Goal: Task Accomplishment & Management: Complete application form

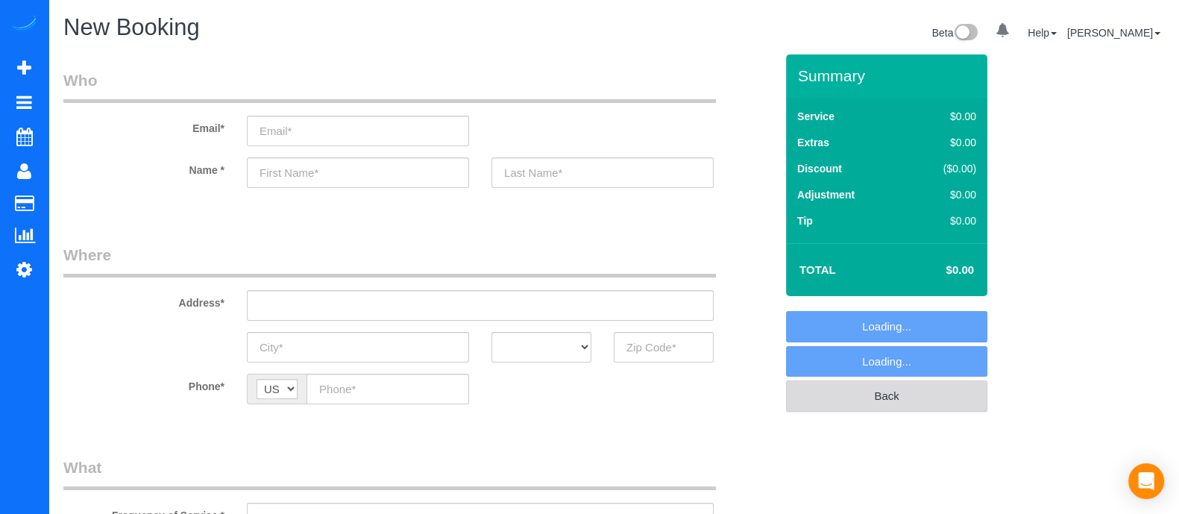
select select "object:4253"
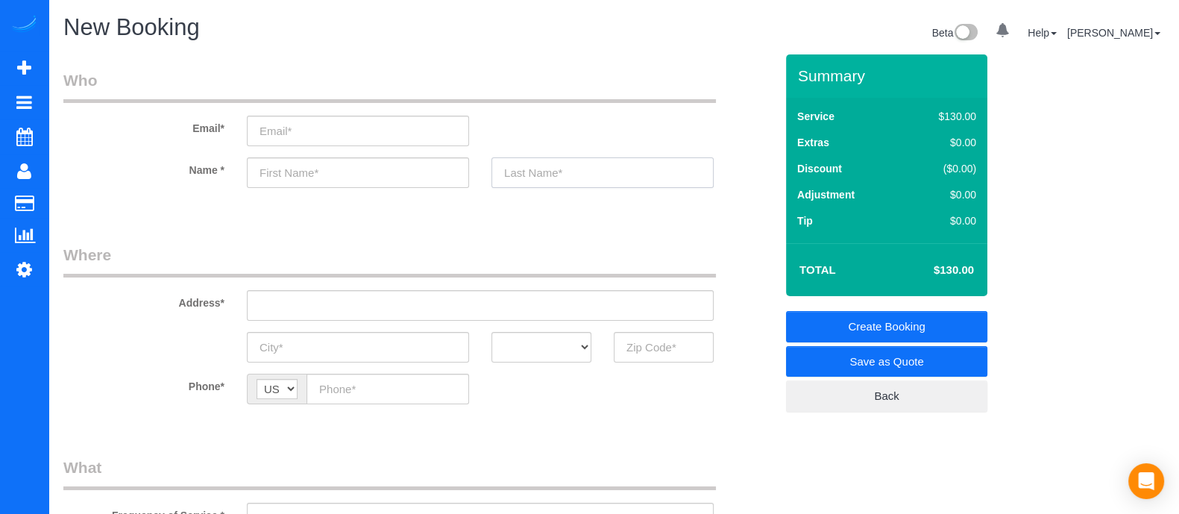
click at [710, 173] on input "text" at bounding box center [603, 172] width 222 height 31
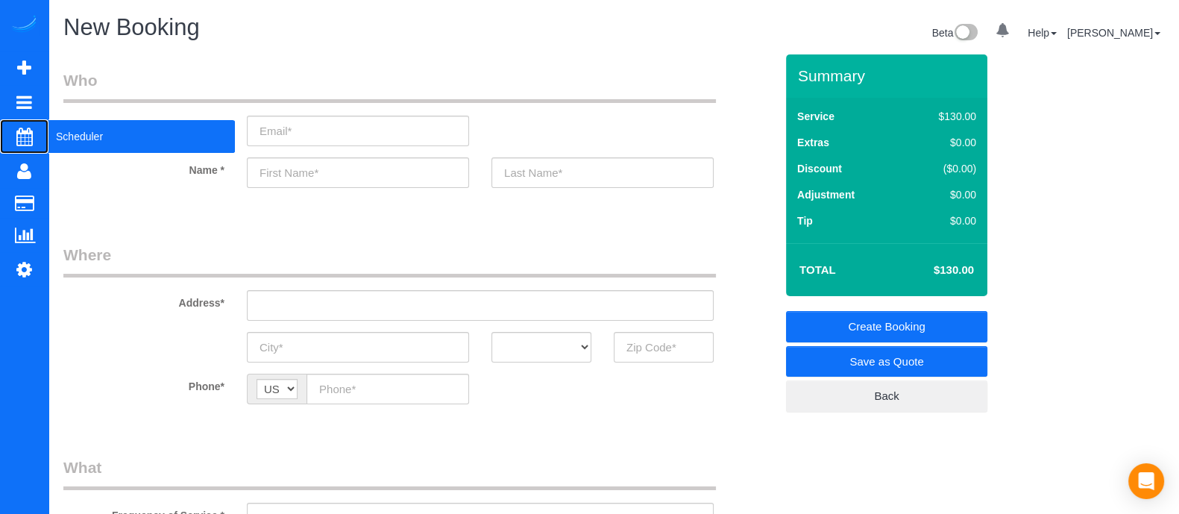
click at [74, 133] on span "Scheduler" at bounding box center [141, 136] width 187 height 34
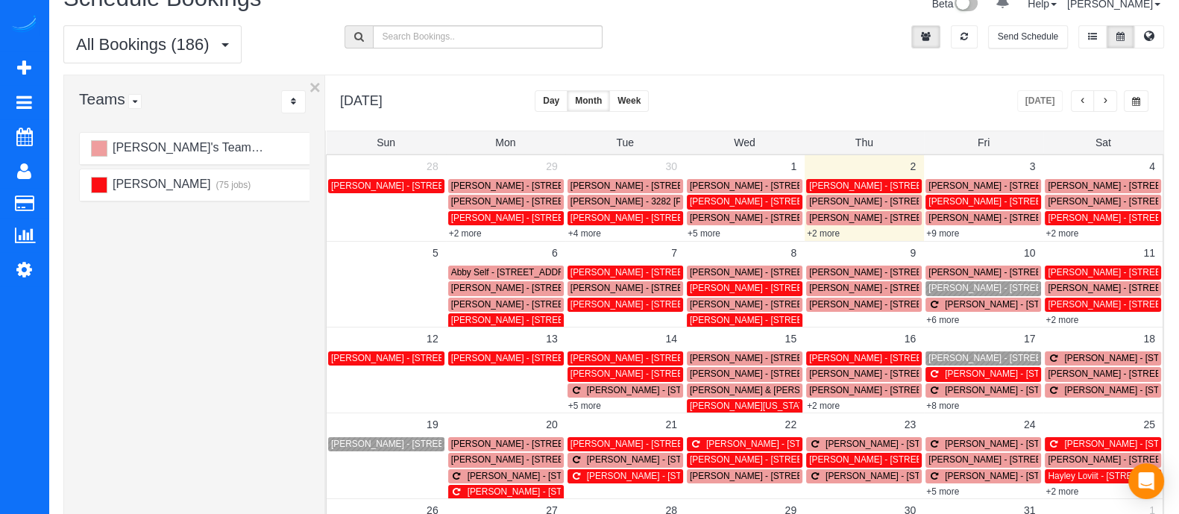
scroll to position [34, 0]
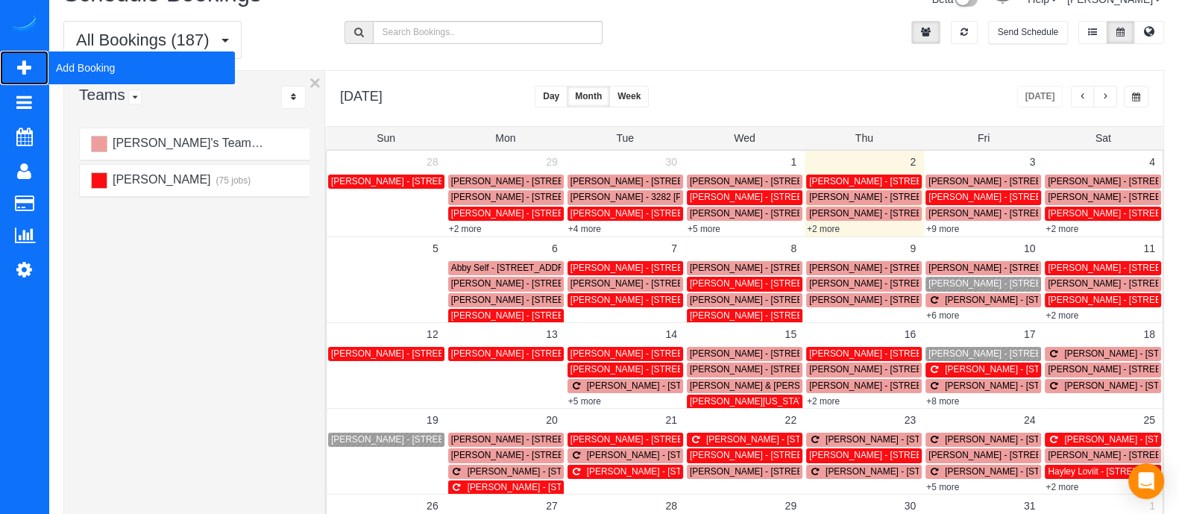
click at [90, 66] on span "Add Booking" at bounding box center [141, 68] width 187 height 34
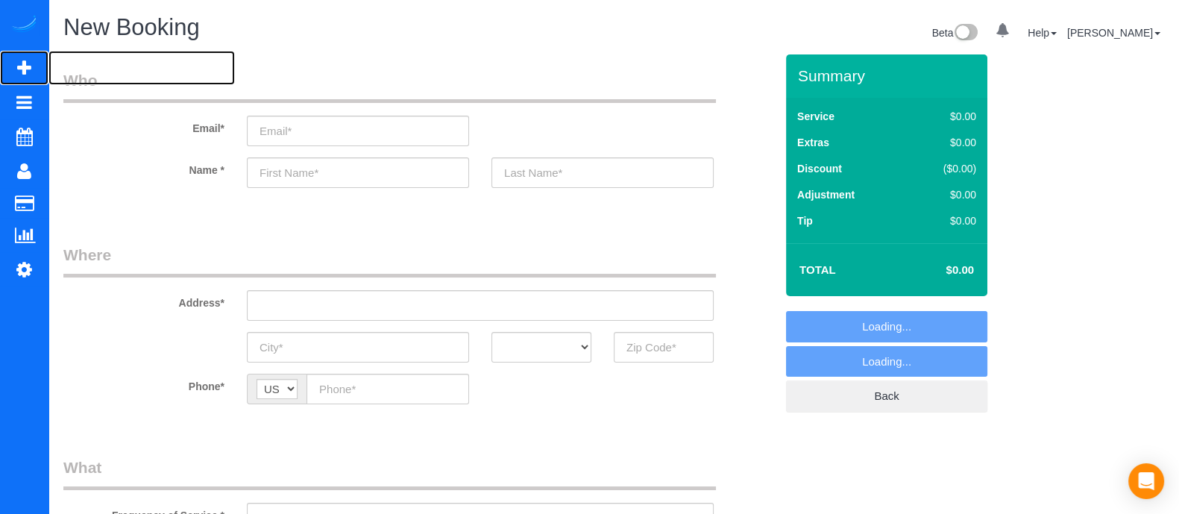
select select "object:4846"
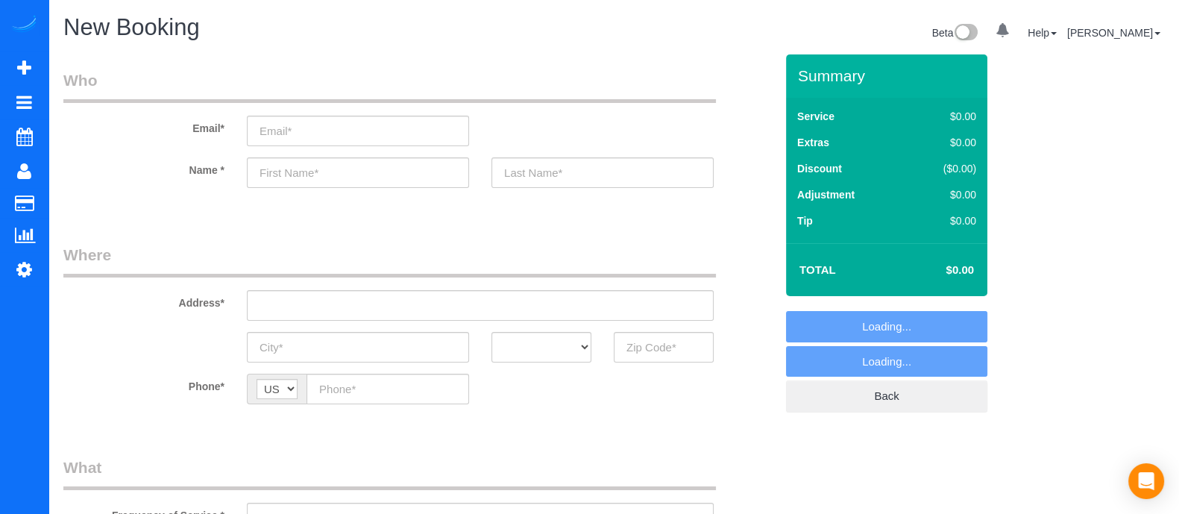
click at [724, 382] on div "Phone* AF AL DZ AD AO AI AQ AG AR AM AW AU AT AZ BS BH BD BB BY BE BZ BJ BM BT …" at bounding box center [419, 389] width 734 height 31
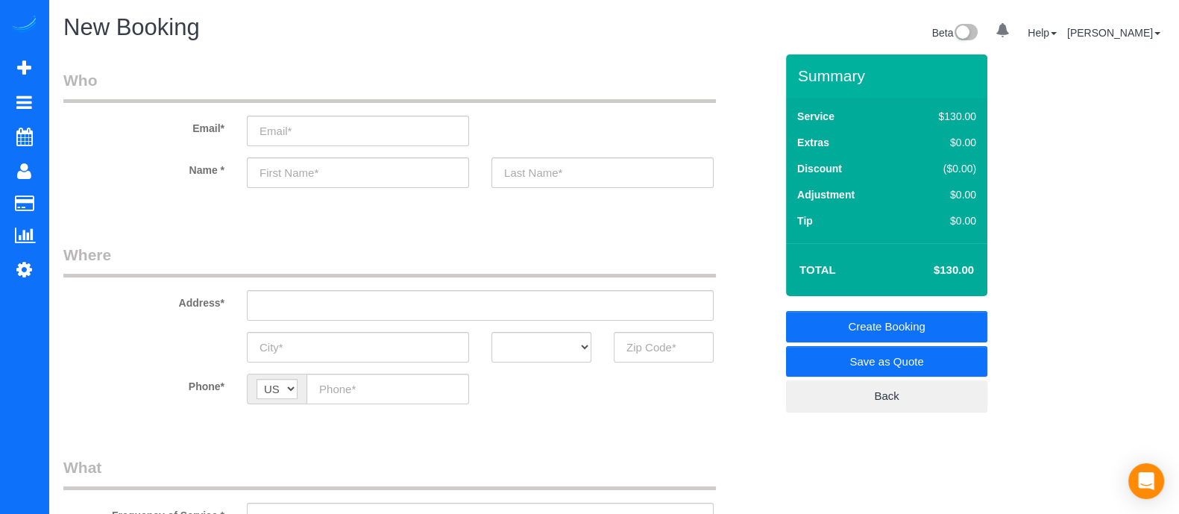
click at [348, 166] on input "A" at bounding box center [358, 172] width 222 height 31
type input "[PERSON_NAME]"
type input "4"
click at [660, 356] on input "4" at bounding box center [664, 347] width 100 height 31
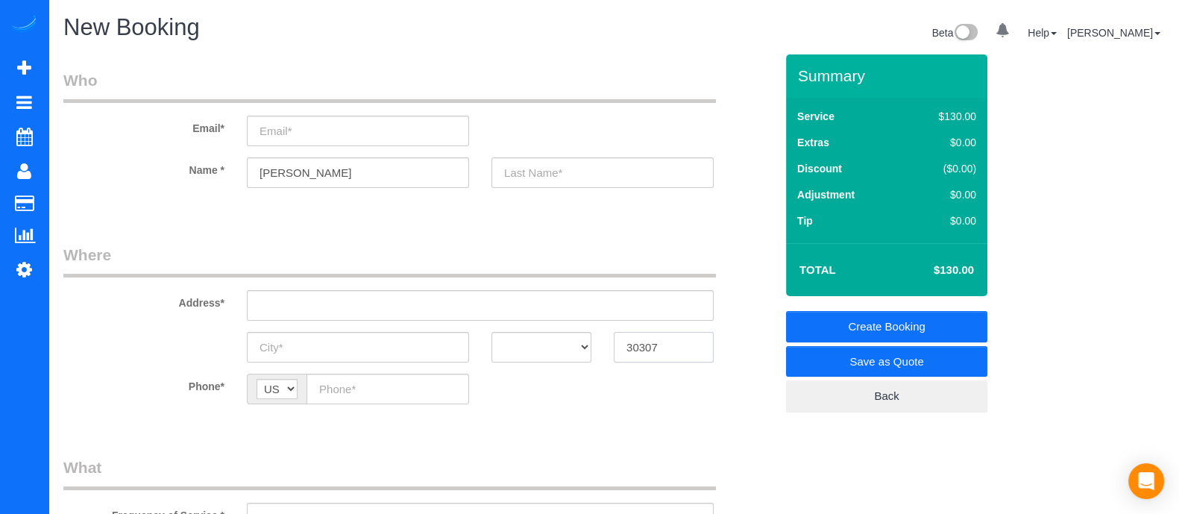
type input "30307"
click at [583, 106] on div "Email*" at bounding box center [419, 107] width 734 height 77
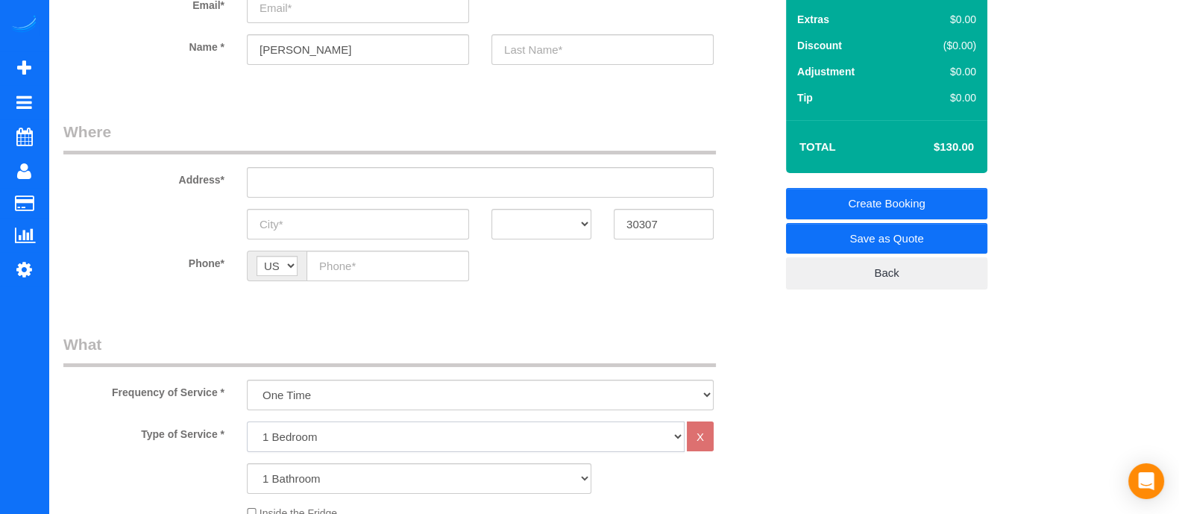
click at [395, 435] on select "1 Bedroom 2 Bedrooms 3 Bedrooms 4 Bedrooms 5 Bedrooms 6 Bedrooms" at bounding box center [466, 437] width 438 height 31
select select "2"
click at [247, 422] on select "1 Bedroom 2 Bedrooms 3 Bedrooms 4 Bedrooms 5 Bedrooms 6 Bedrooms" at bounding box center [466, 437] width 438 height 31
click at [341, 477] on select "1 Bathroom 2 Bathrooms 3 Bathrooms 4 Bathrooms 5 Bathrooms 6 Bathrooms" at bounding box center [419, 478] width 345 height 31
select select "2"
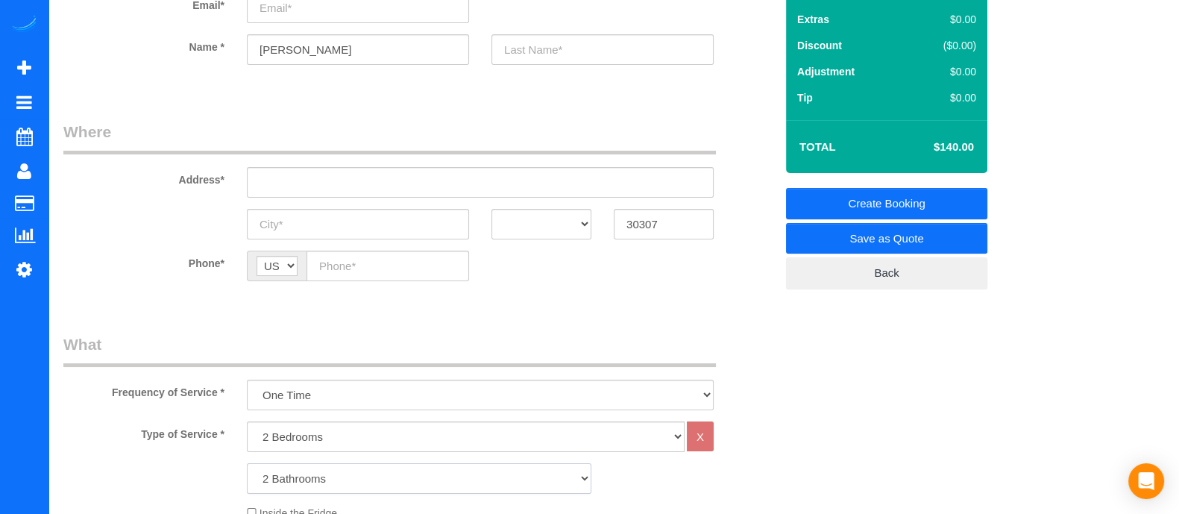
click at [247, 463] on select "1 Bathroom 2 Bathrooms 3 Bathrooms 4 Bathrooms 5 Bathrooms 6 Bathrooms" at bounding box center [419, 478] width 345 height 31
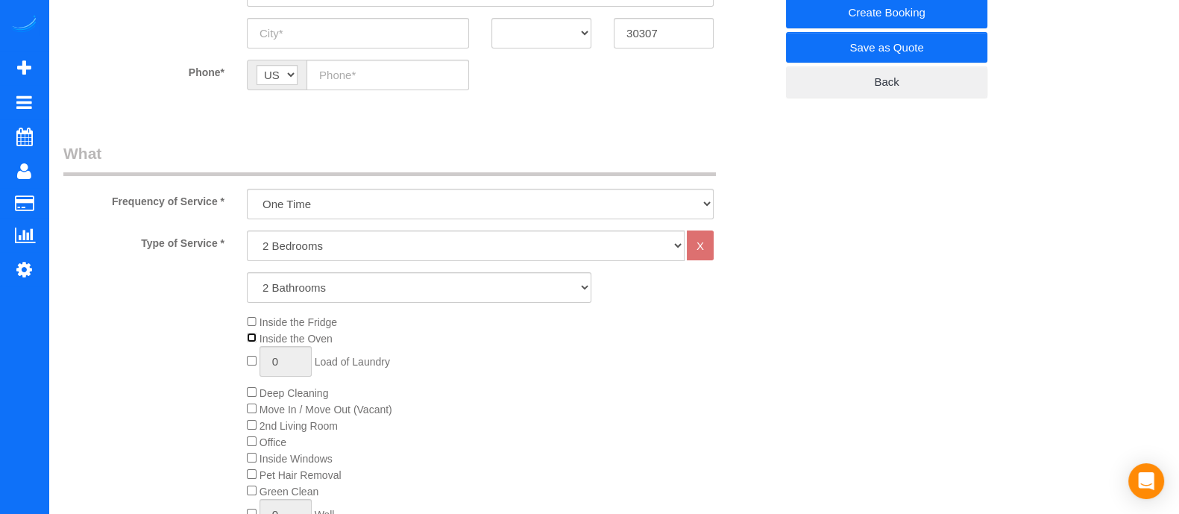
scroll to position [302, 0]
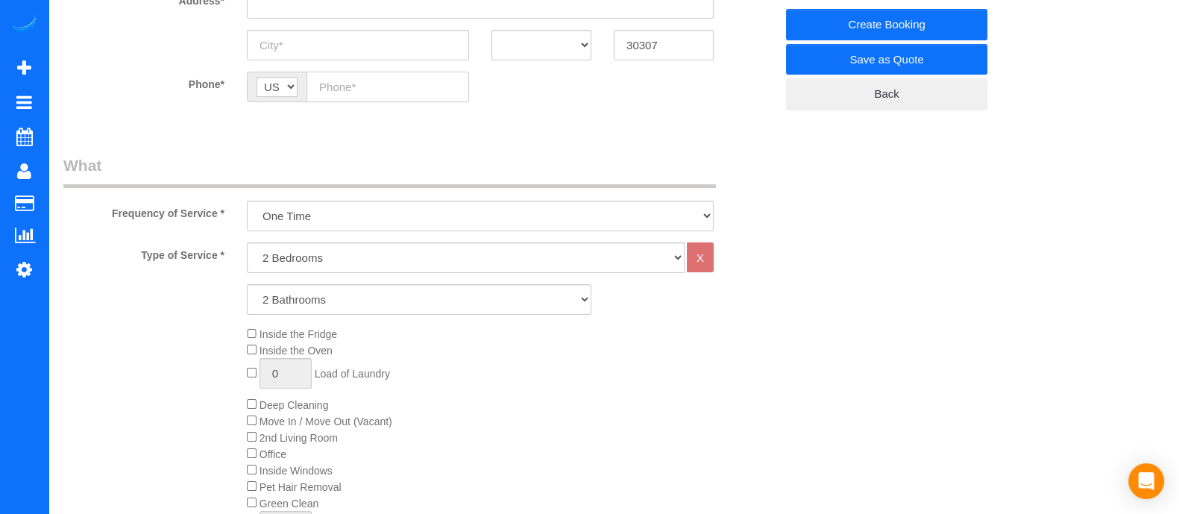
click at [375, 89] on input "text" at bounding box center [388, 87] width 163 height 31
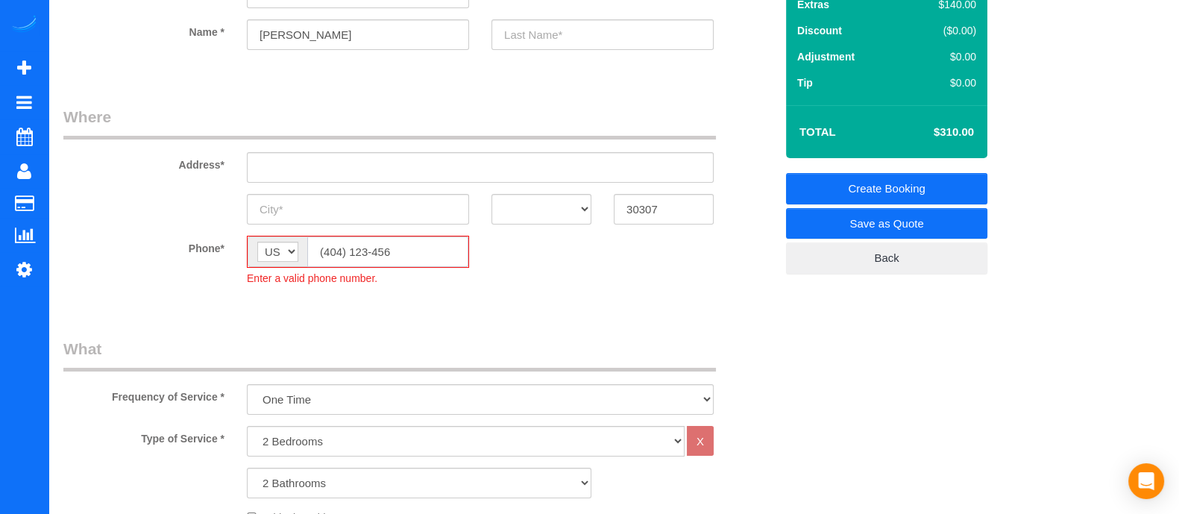
scroll to position [126, 0]
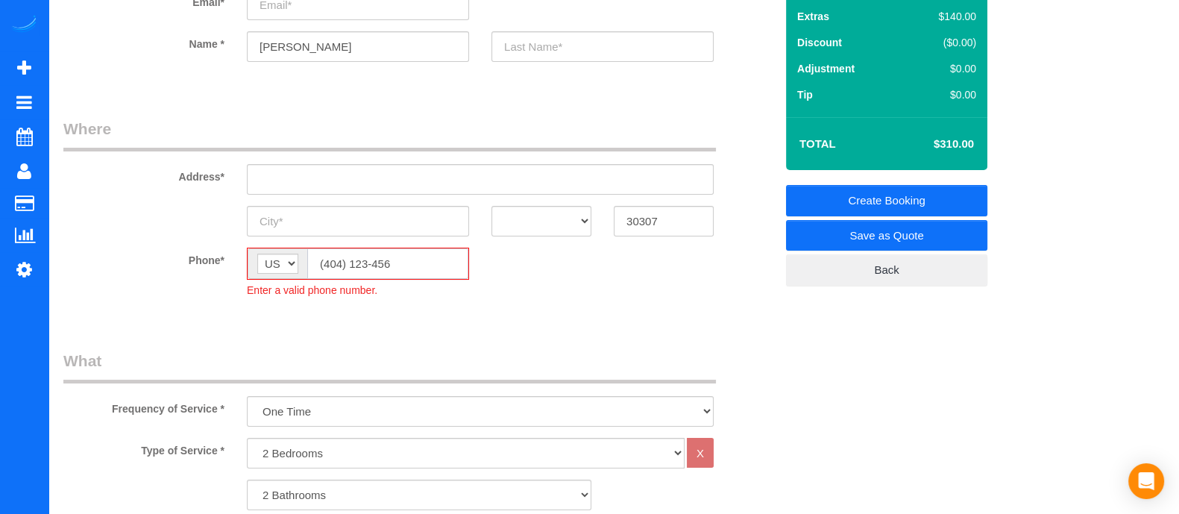
type input "(404) 123-456"
click at [654, 289] on div "Phone* AF AL DZ AD AO AI AQ AG AR AM AW AU AT AZ BS BH BD BB BY BE BZ BJ BM BT …" at bounding box center [419, 273] width 734 height 50
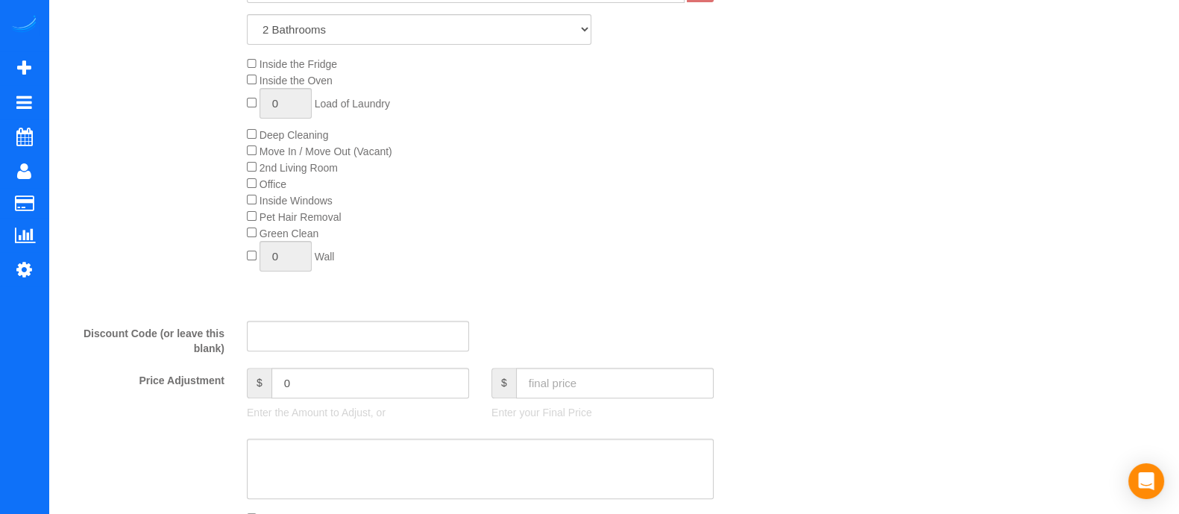
scroll to position [606, 0]
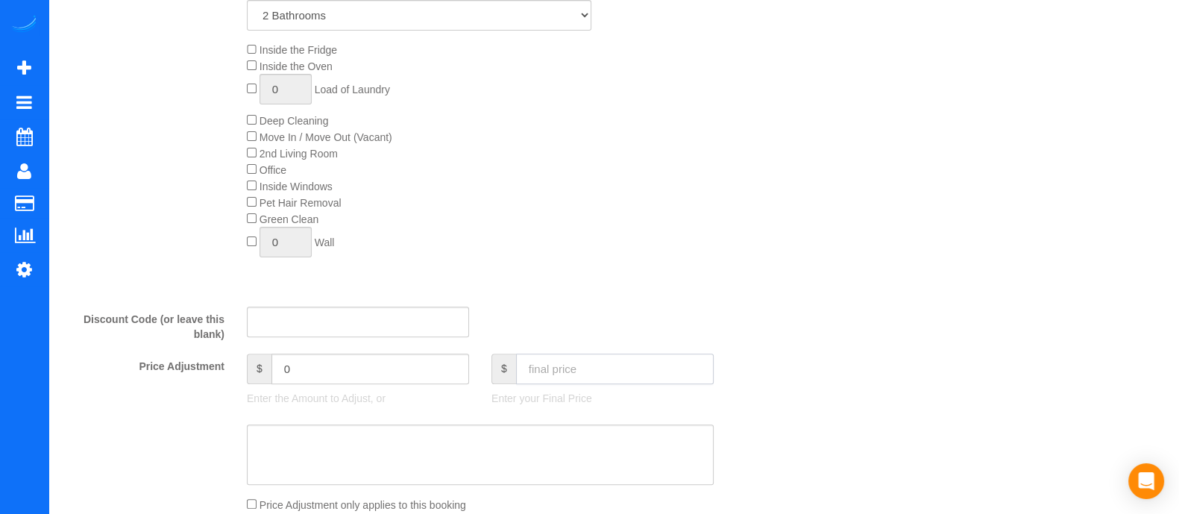
click at [557, 371] on input "text" at bounding box center [615, 369] width 198 height 31
type input "290"
type input "-20"
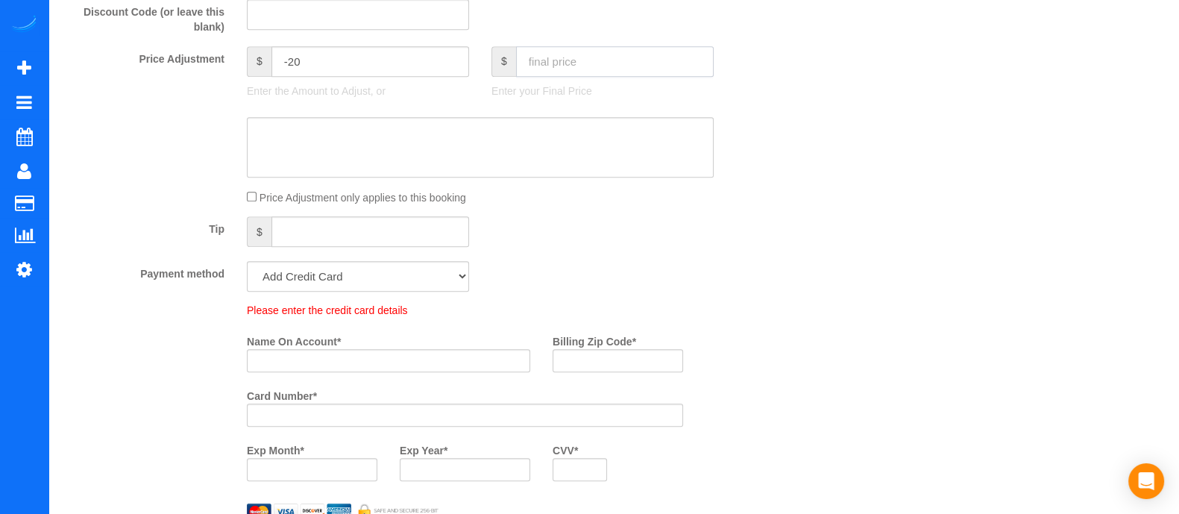
scroll to position [0, 0]
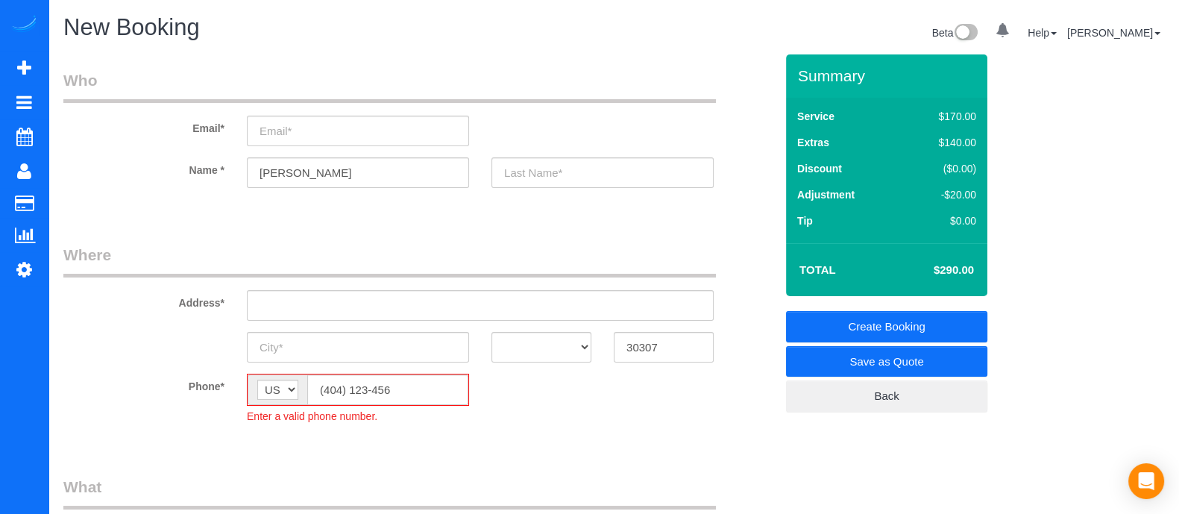
click at [228, 40] on h1 "New Booking" at bounding box center [332, 27] width 539 height 25
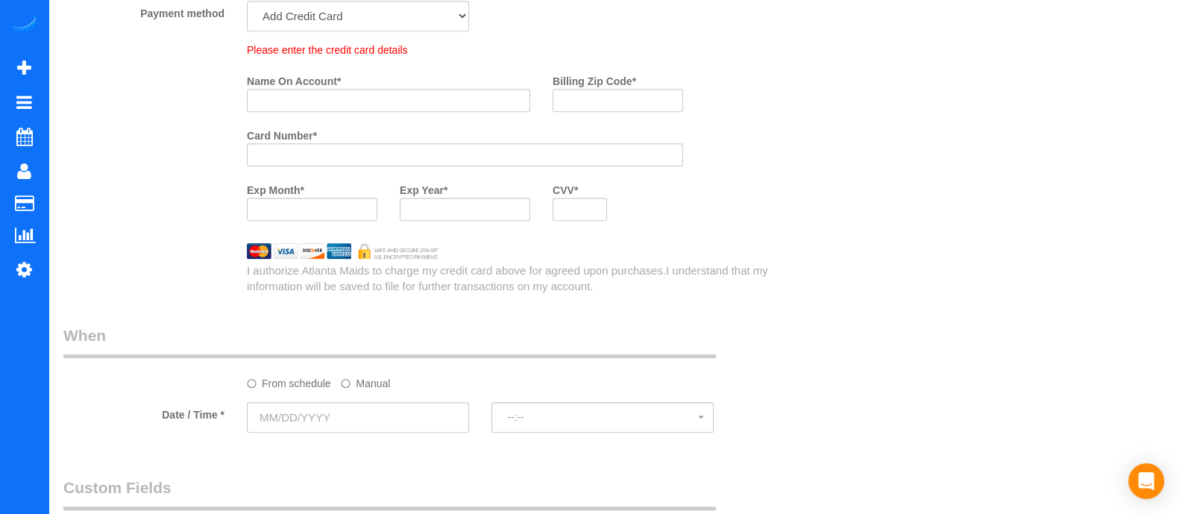
scroll to position [1185, 0]
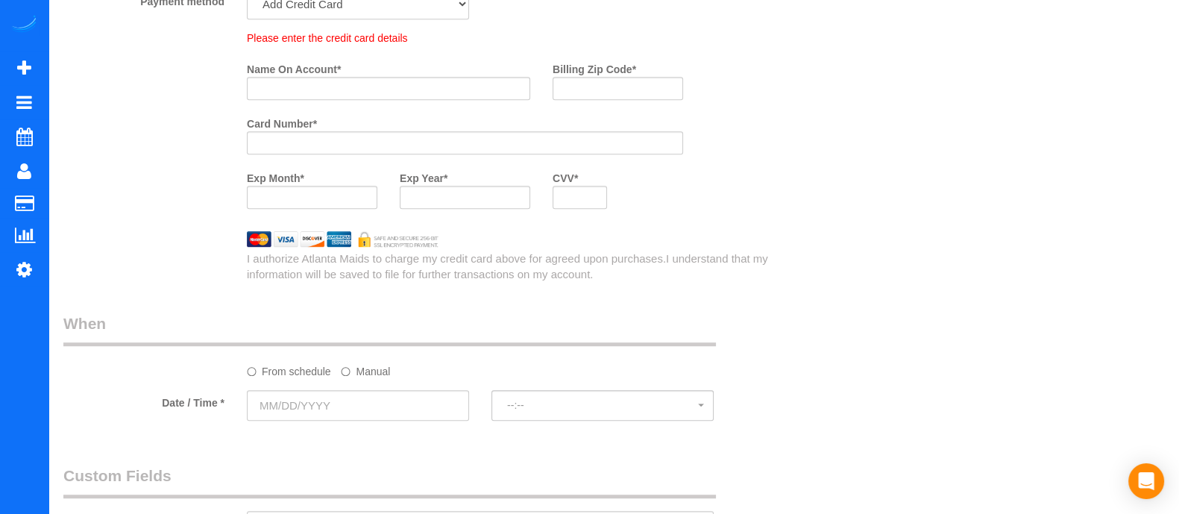
click at [358, 424] on div at bounding box center [358, 422] width 222 height 3
click at [366, 408] on input "text" at bounding box center [358, 405] width 222 height 31
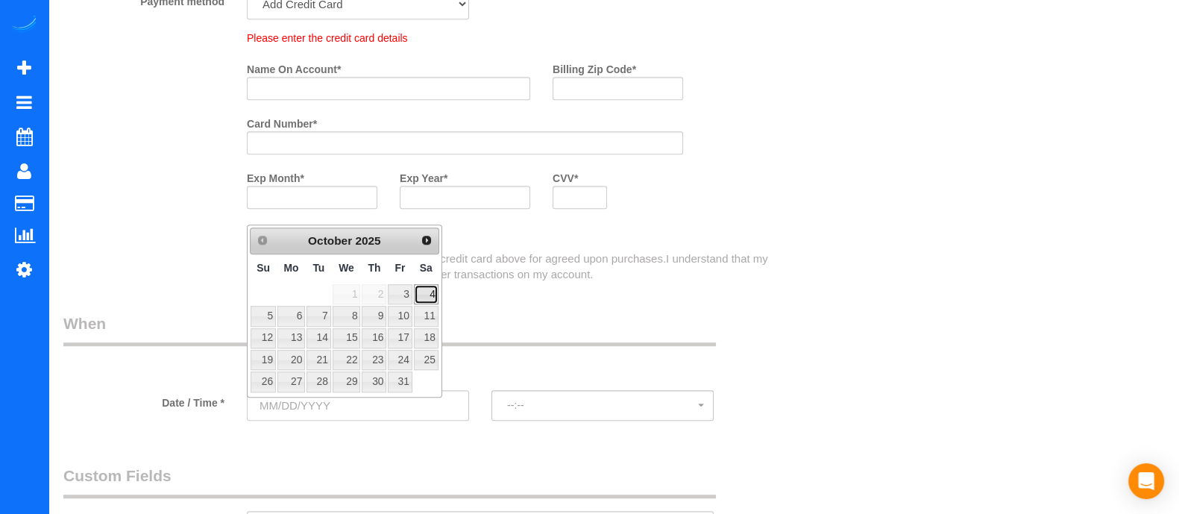
click at [431, 285] on link "4" at bounding box center [426, 294] width 25 height 20
type input "[DATE]"
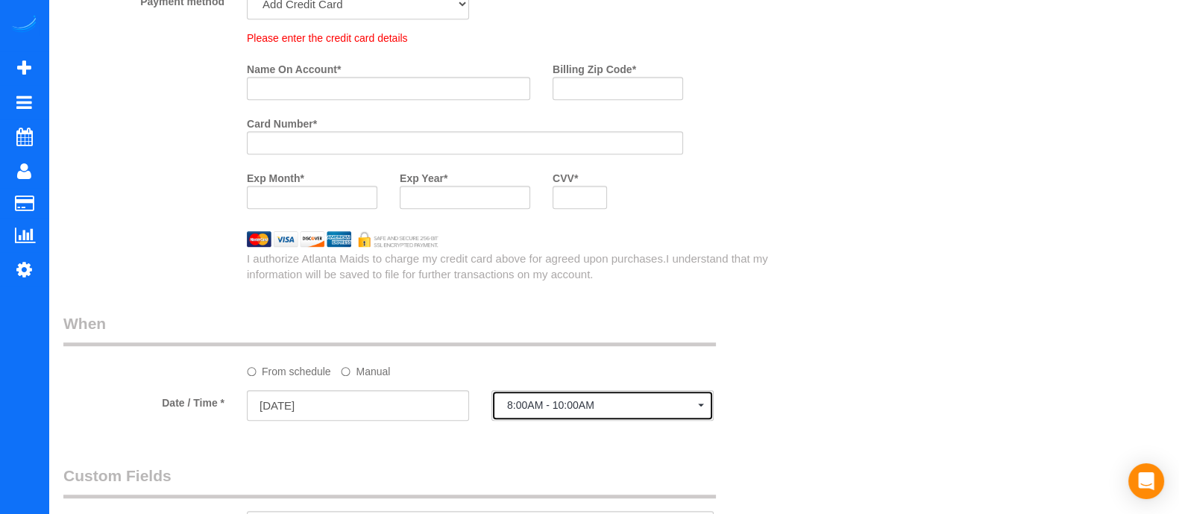
click at [609, 411] on span "8:00AM - 10:00AM" at bounding box center [602, 405] width 191 height 12
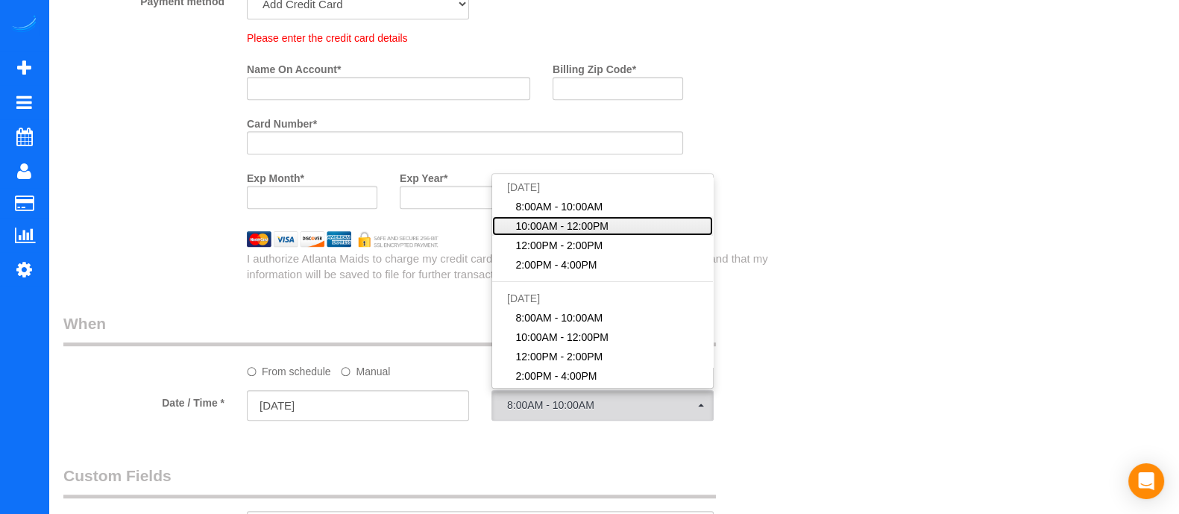
click at [564, 232] on span "10:00AM - 12:00PM" at bounding box center [562, 226] width 93 height 15
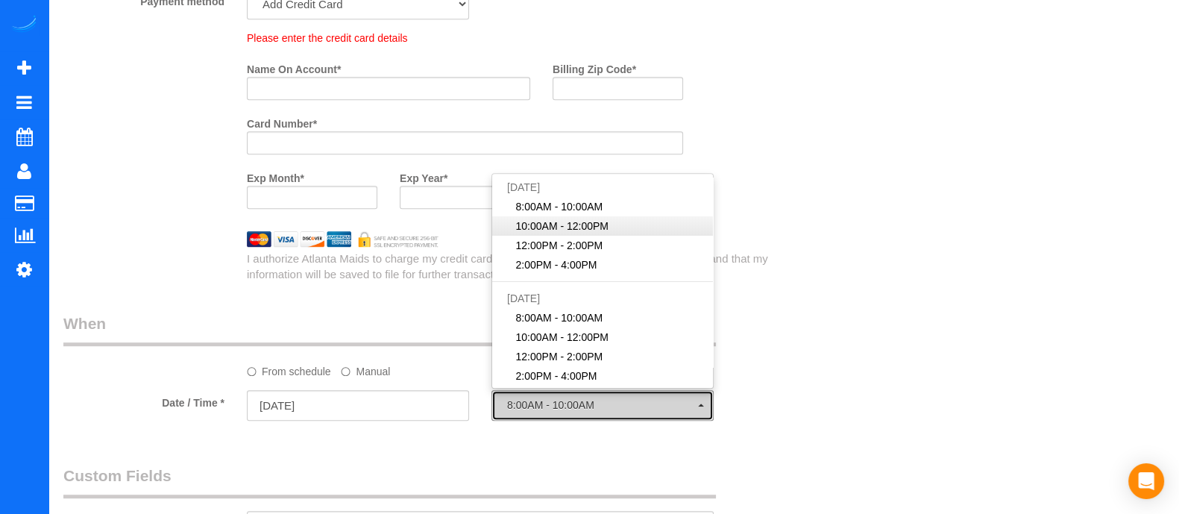
select select "spot2"
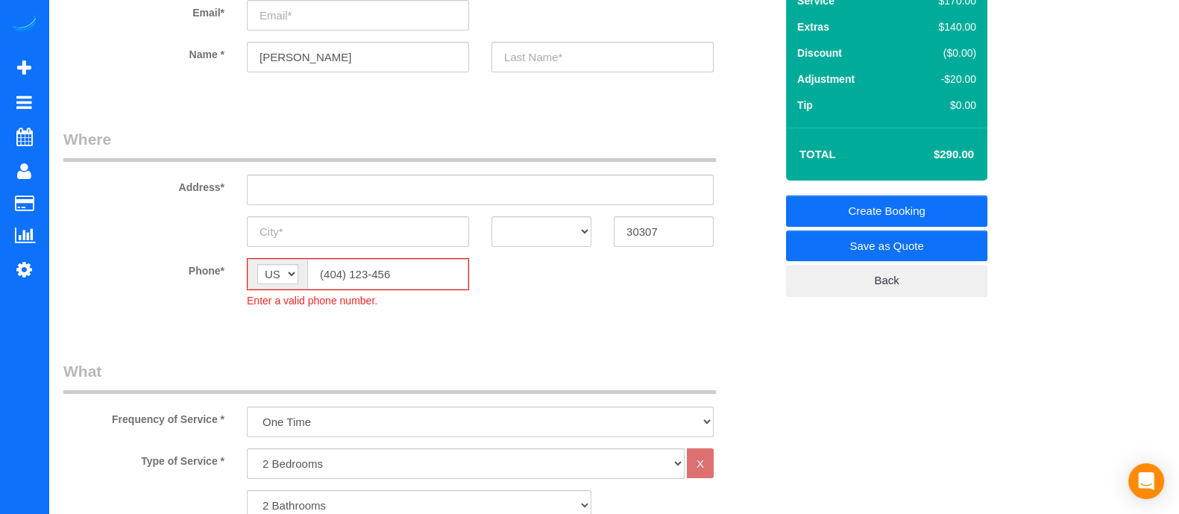
scroll to position [0, 0]
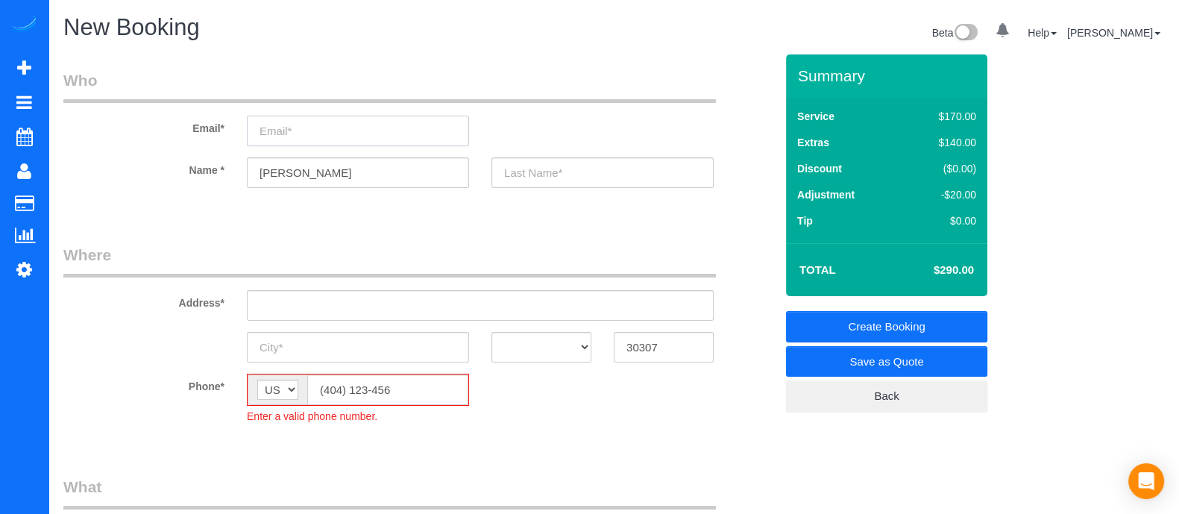
click at [266, 139] on input "email" at bounding box center [358, 131] width 222 height 31
type input "[EMAIL_ADDRESS][DOMAIN_NAME]"
click at [524, 164] on input "text" at bounding box center [603, 172] width 222 height 31
select select "spot22"
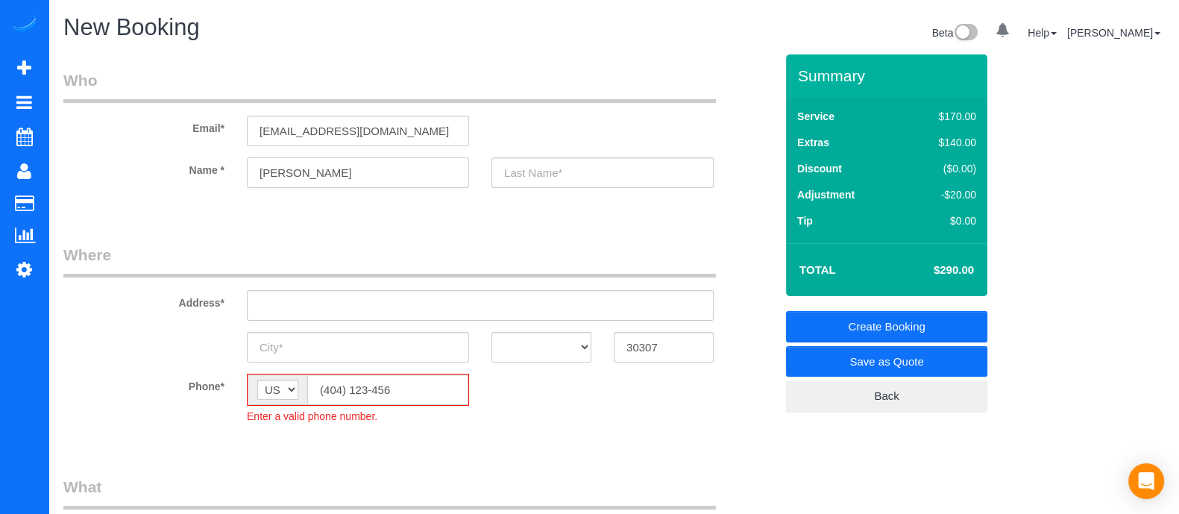
click at [408, 164] on input "[PERSON_NAME]" at bounding box center [358, 172] width 222 height 31
type input "[PERSON_NAME]"
click at [513, 162] on input "text" at bounding box center [603, 172] width 222 height 31
type input "[PERSON_NAME]"
click at [463, 309] on input "text" at bounding box center [480, 305] width 467 height 31
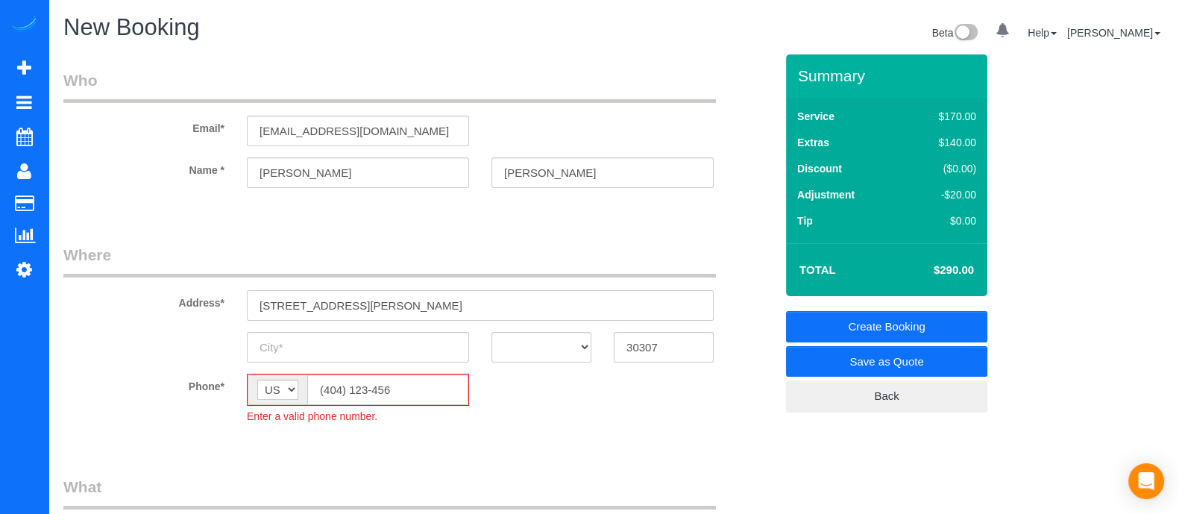
drag, startPoint x: 375, startPoint y: 307, endPoint x: 163, endPoint y: 292, distance: 213.1
click at [163, 292] on div "Address* [STREET_ADDRESS][PERSON_NAME]" at bounding box center [419, 282] width 734 height 77
paste input "[GEOGRAPHIC_DATA][PERSON_NAME], [GEOGRAPHIC_DATA]"
type input "[STREET_ADDRESS][PERSON_NAME]"
click at [389, 348] on input "text" at bounding box center [358, 347] width 222 height 31
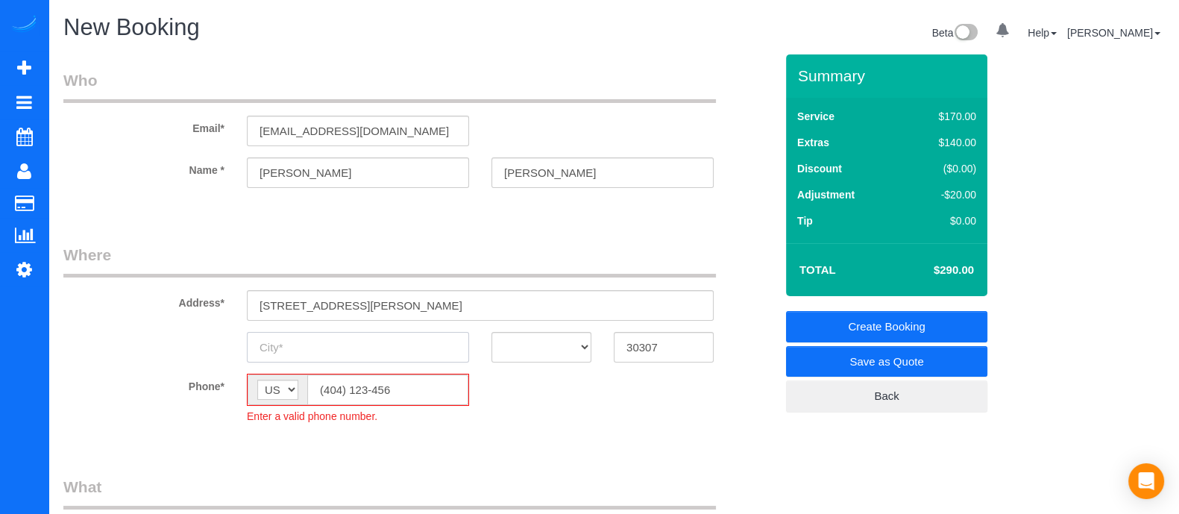
click at [380, 353] on input "text" at bounding box center [358, 347] width 222 height 31
click at [563, 351] on select "AK AL AR AZ CA CO CT DC DE [GEOGRAPHIC_DATA] [GEOGRAPHIC_DATA] HI IA ID IL IN K…" at bounding box center [542, 347] width 100 height 31
click at [354, 348] on input "Atalnat" at bounding box center [358, 347] width 222 height 31
type input "Atalnata"
drag, startPoint x: 558, startPoint y: 347, endPoint x: 527, endPoint y: 149, distance: 200.1
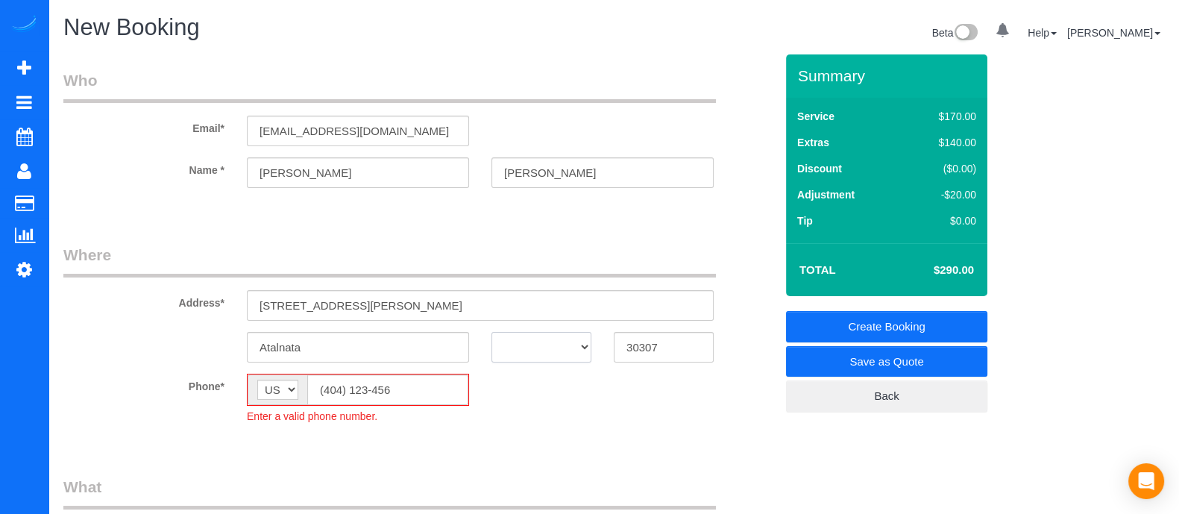
select select "GA"
click at [492, 332] on select "AK AL AR AZ CA CO CT DC DE [GEOGRAPHIC_DATA] [GEOGRAPHIC_DATA] HI IA ID IL IN K…" at bounding box center [542, 347] width 100 height 31
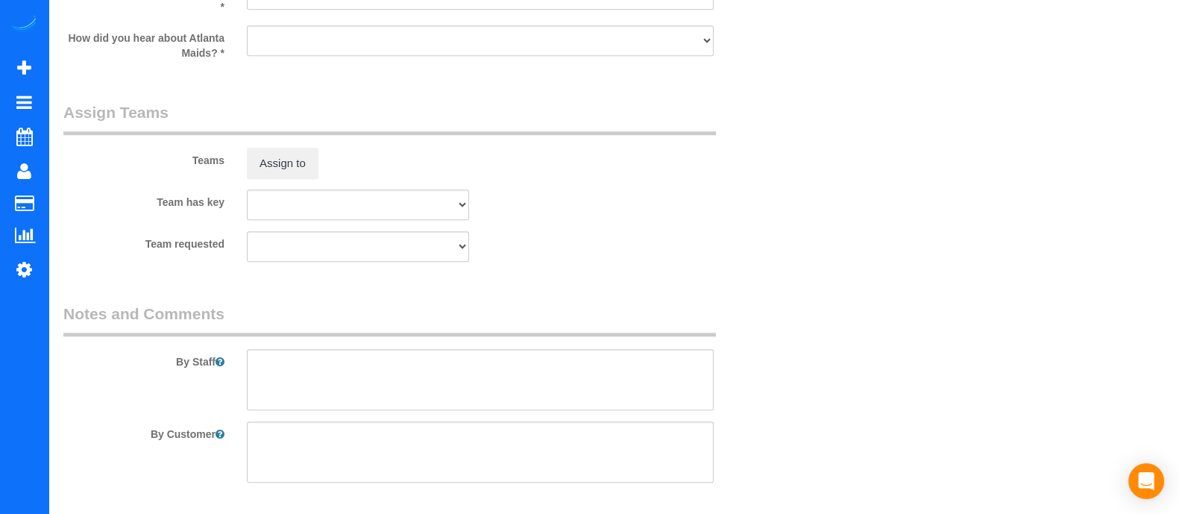
scroll to position [1785, 0]
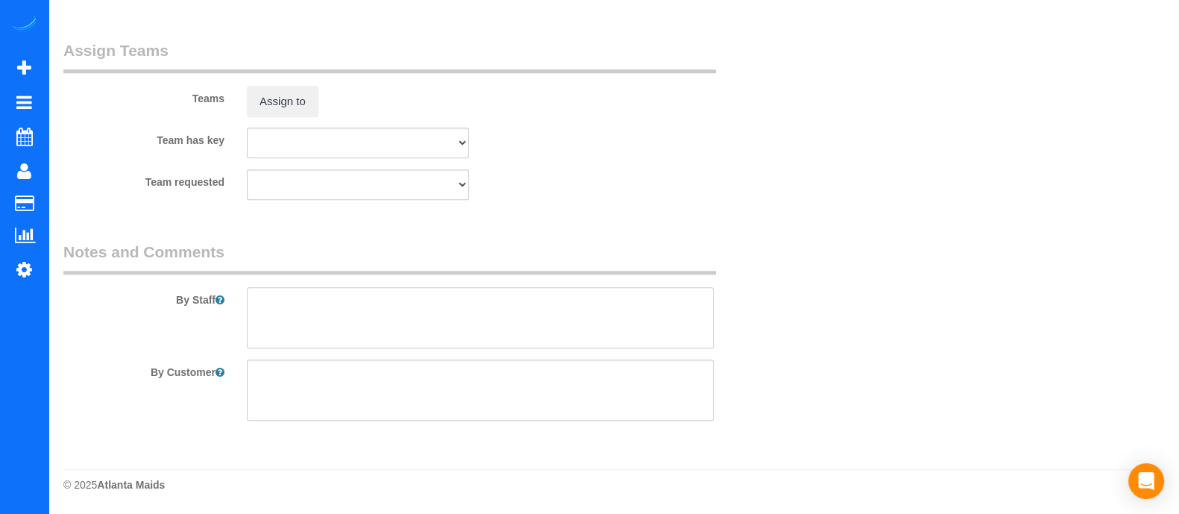
click at [533, 328] on textarea at bounding box center [480, 317] width 467 height 61
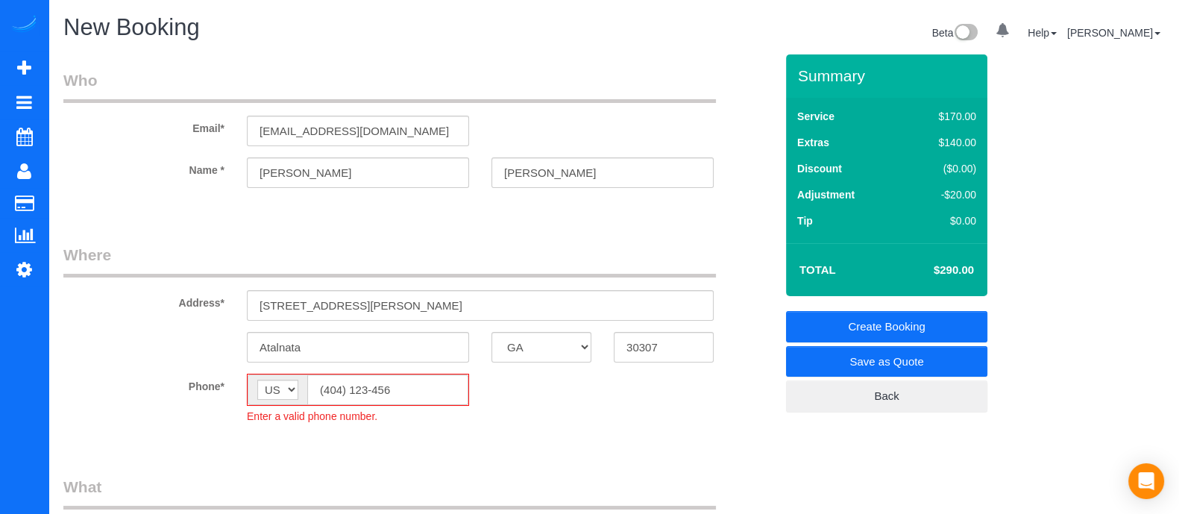
type textarea "please notify me 30 mins before arrival"
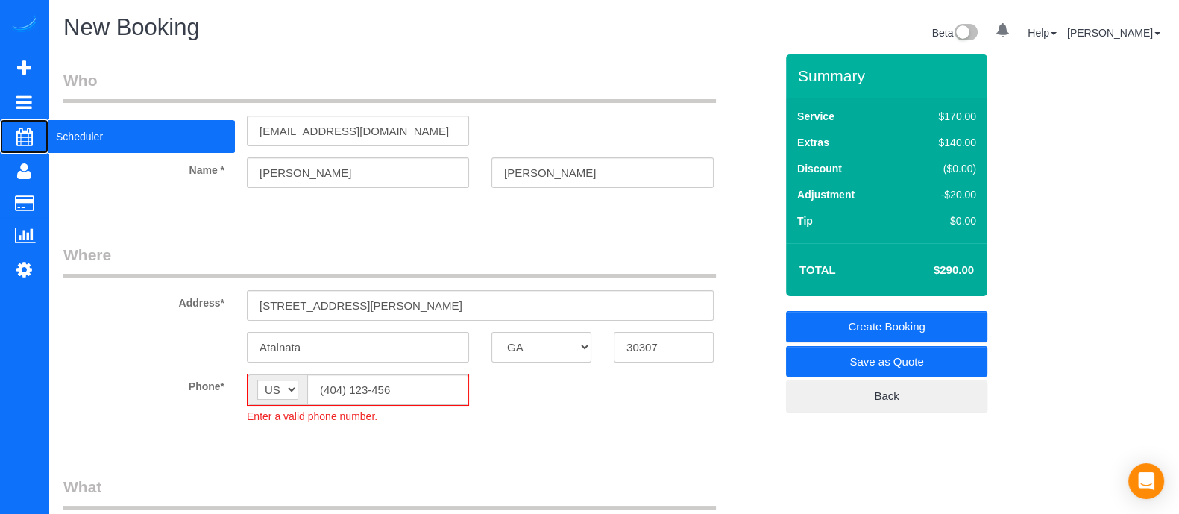
click at [93, 132] on span "Scheduler" at bounding box center [141, 136] width 187 height 34
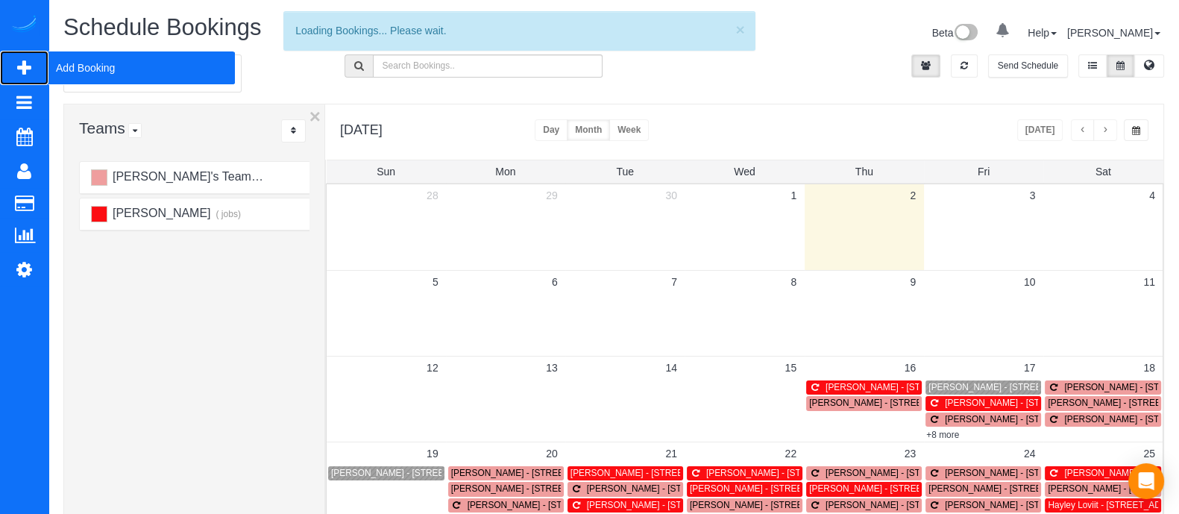
click at [105, 72] on span "Add Booking" at bounding box center [141, 68] width 187 height 34
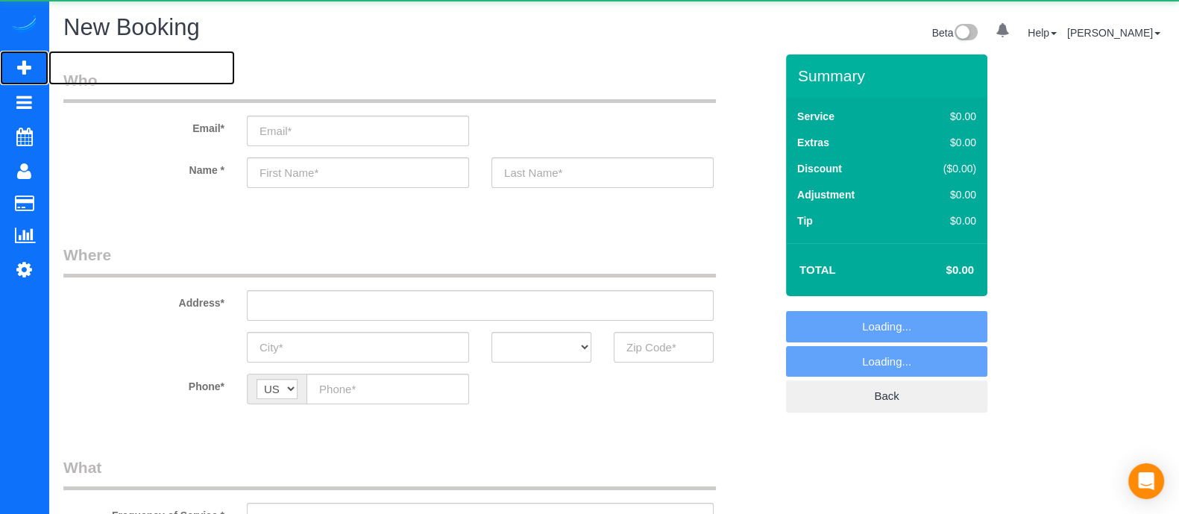
select select "object:5560"
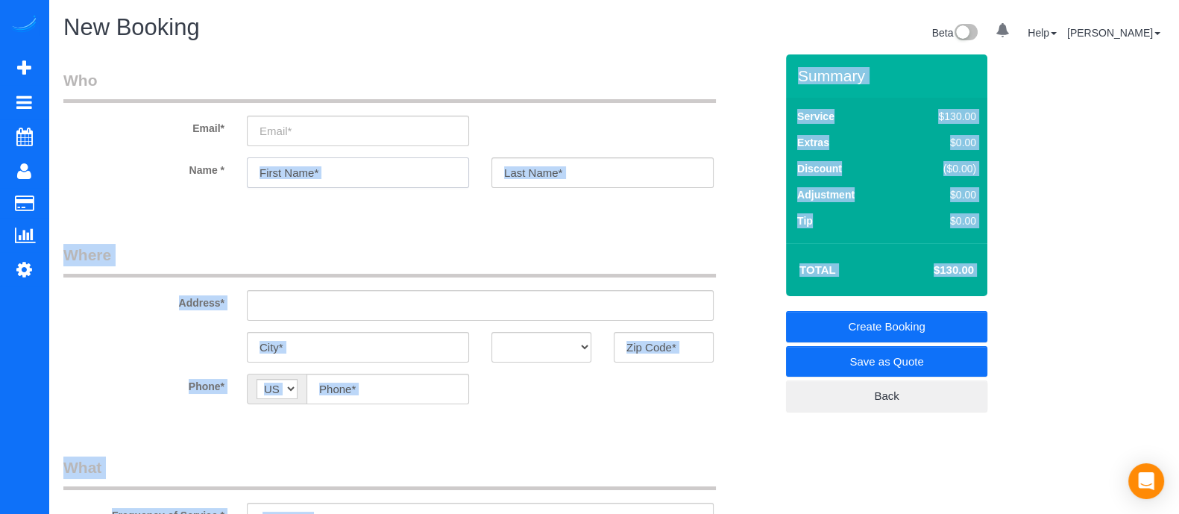
click at [366, 181] on input "text" at bounding box center [358, 172] width 222 height 31
click at [339, 166] on input "text" at bounding box center [358, 172] width 222 height 31
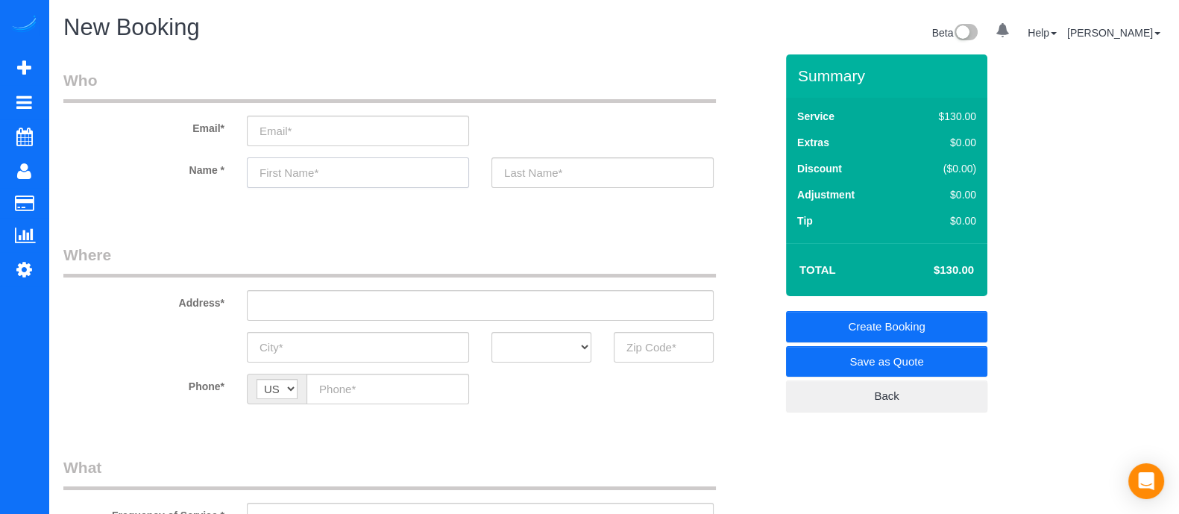
click at [339, 166] on input "text" at bounding box center [358, 172] width 222 height 31
type input "[PERSON_NAME]"
click at [633, 356] on input "text" at bounding box center [664, 347] width 100 height 31
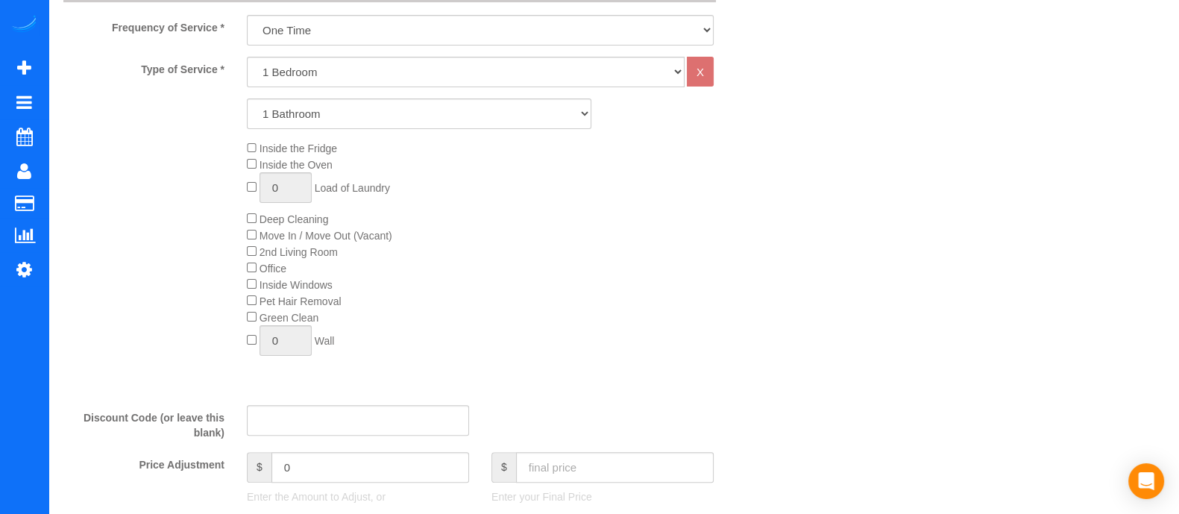
scroll to position [482, 0]
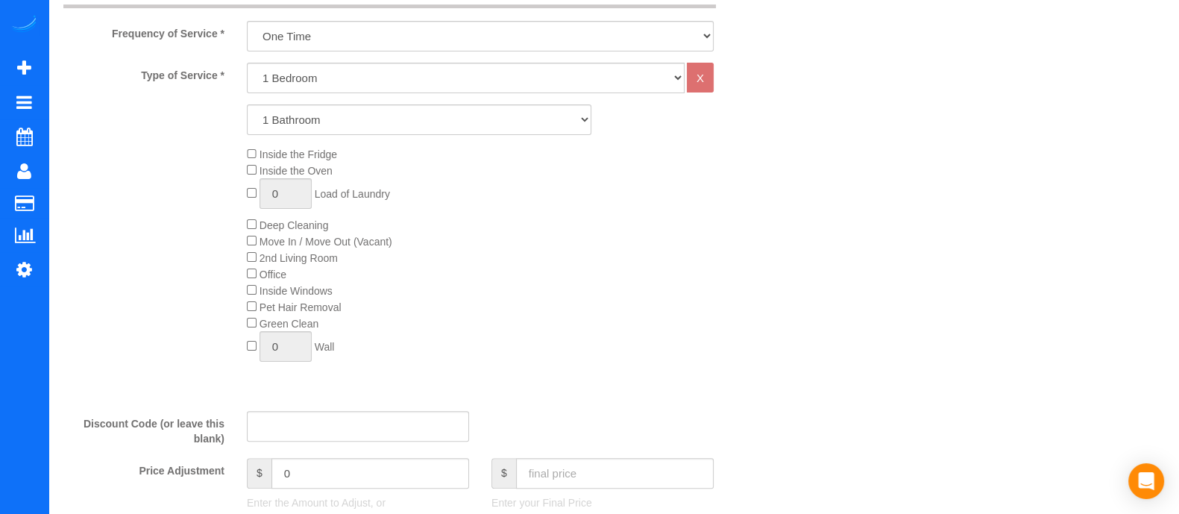
type input "30310"
click at [478, 80] on select "1 Bedroom 2 Bedrooms 3 Bedrooms 4 Bedrooms 5 Bedrooms 6 Bedrooms" at bounding box center [466, 78] width 438 height 31
select select "5"
click at [247, 63] on select "1 Bedroom 2 Bedrooms 3 Bedrooms 4 Bedrooms 5 Bedrooms 6 Bedrooms" at bounding box center [466, 78] width 438 height 31
click at [394, 115] on select "1 Bathroom 2 Bathrooms 3 Bathrooms 4 Bathrooms 5 Bathrooms 6 Bathrooms" at bounding box center [419, 119] width 345 height 31
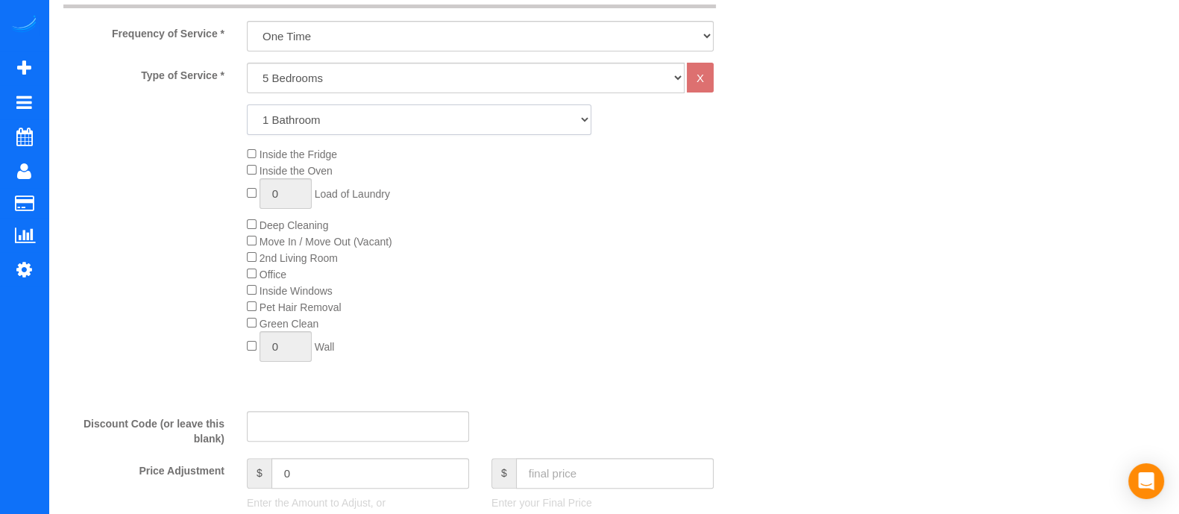
select select "4"
click at [247, 104] on select "1 Bathroom 2 Bathrooms 3 Bathrooms 4 Bathrooms 5 Bathrooms 6 Bathrooms" at bounding box center [419, 119] width 345 height 31
click at [246, 225] on div "Inside the Fridge Inside the Oven 0 Load of Laundry Deep Cleaning Move In / Mov…" at bounding box center [511, 257] width 551 height 223
click at [257, 229] on span "Deep Cleaning" at bounding box center [287, 225] width 81 height 12
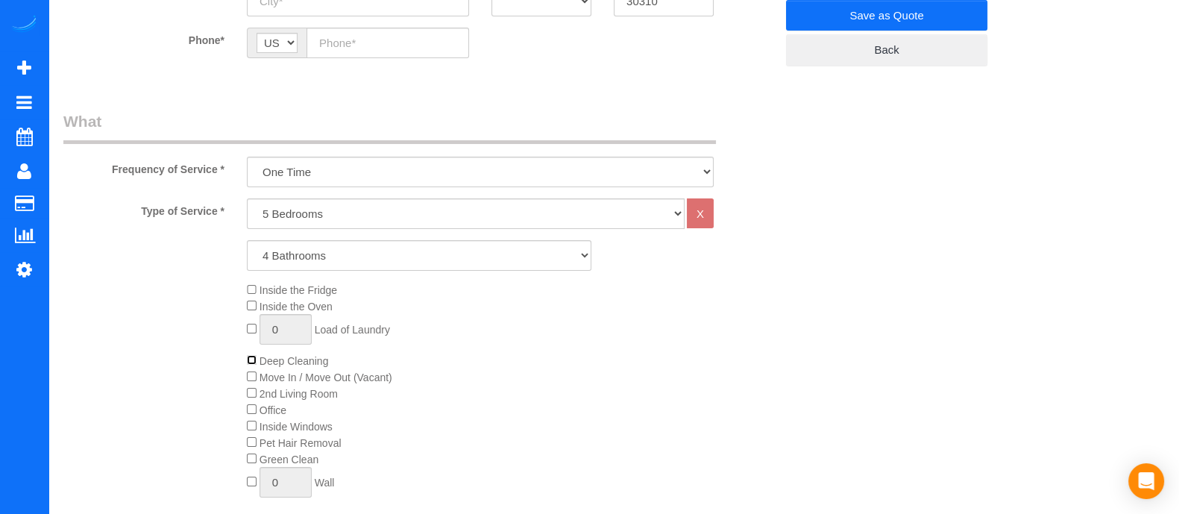
scroll to position [338, 0]
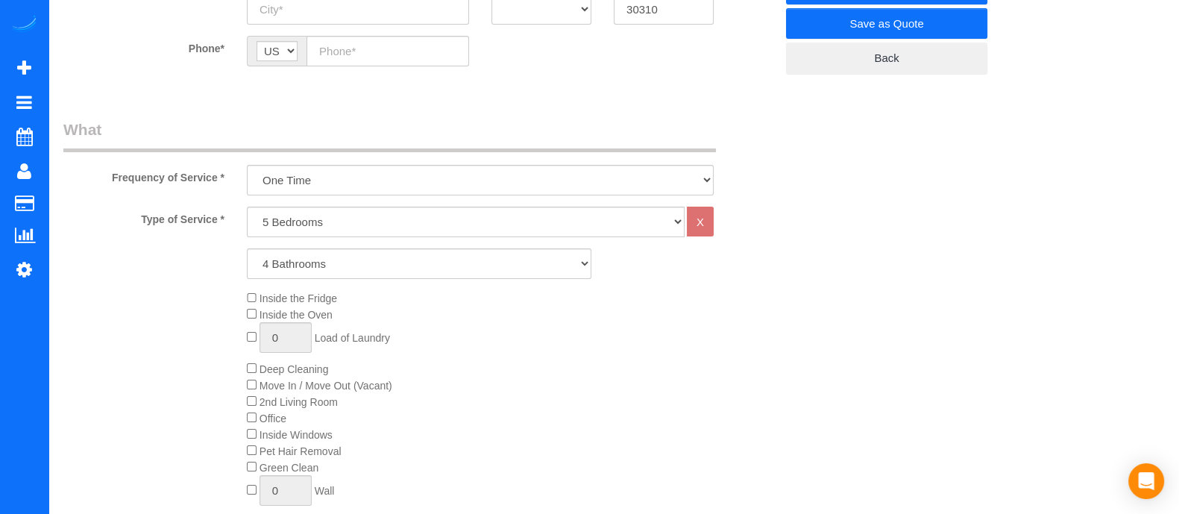
click at [252, 363] on div "Inside the Fridge Inside the Oven 0 Load of Laundry Deep Cleaning Move In / Mov…" at bounding box center [511, 401] width 551 height 223
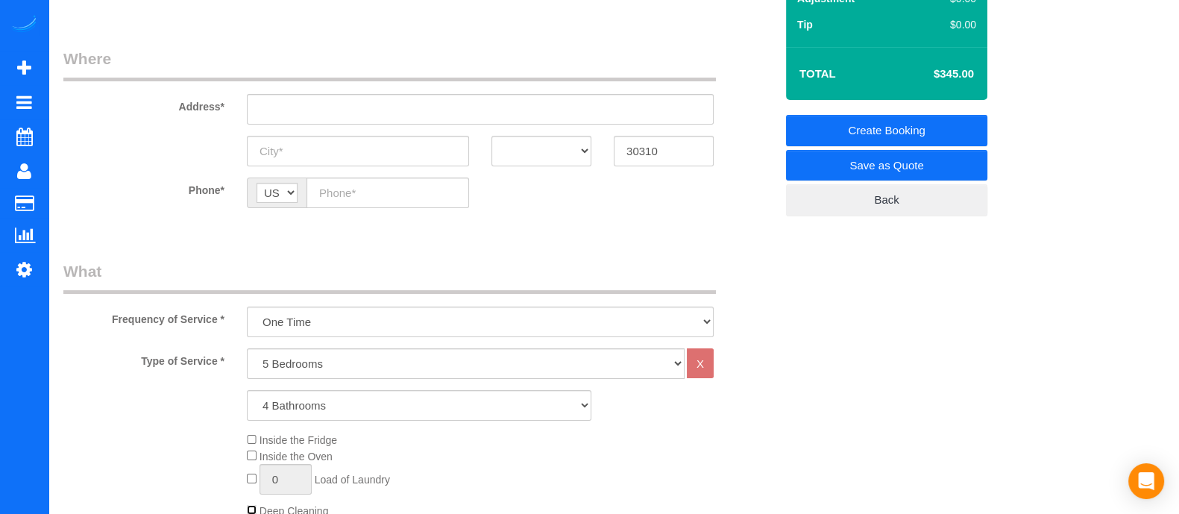
scroll to position [205, 0]
